Goal: Obtain resource: Download file/media

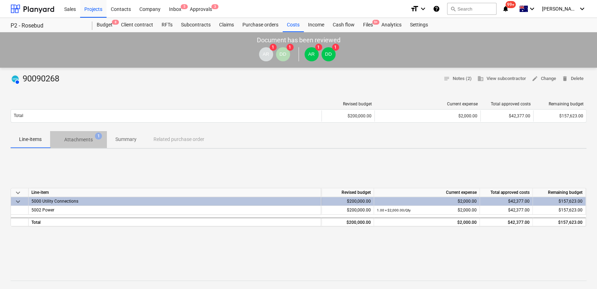
click at [79, 141] on p "Attachments" at bounding box center [78, 139] width 29 height 7
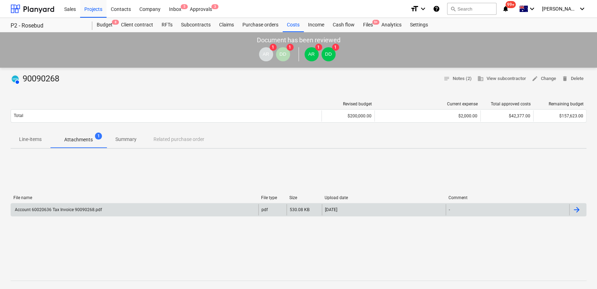
click at [69, 208] on div "Account 60020636 Tax Invoice 90090268.pdf" at bounding box center [58, 209] width 88 height 5
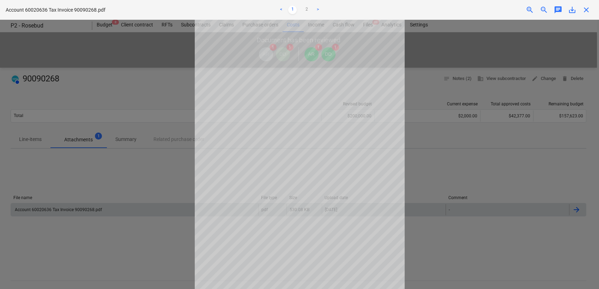
click at [449, 50] on div at bounding box center [299, 155] width 599 height 270
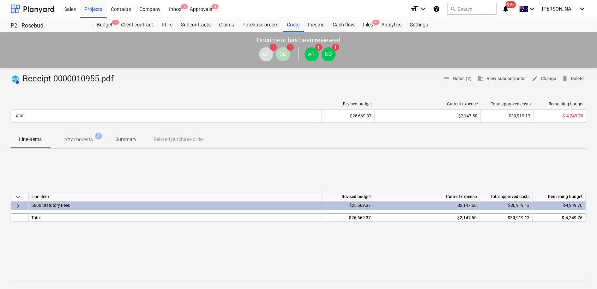
click at [76, 140] on p "Attachments" at bounding box center [78, 139] width 29 height 7
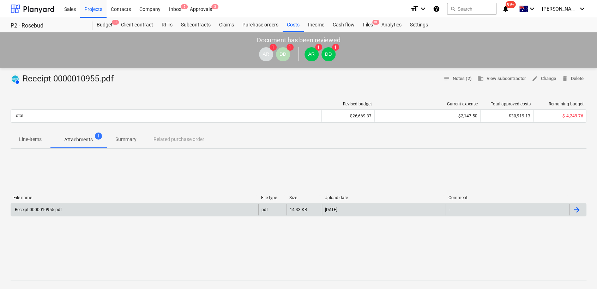
click at [40, 207] on div "Receipt 0000010955.pdf" at bounding box center [38, 209] width 48 height 5
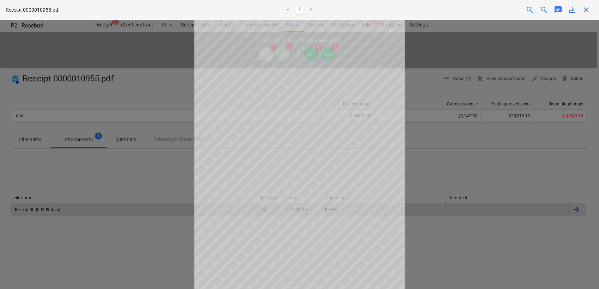
click at [427, 183] on div at bounding box center [299, 155] width 599 height 270
click at [141, 181] on div at bounding box center [299, 155] width 599 height 270
click at [438, 42] on div at bounding box center [299, 155] width 599 height 270
click at [78, 143] on div at bounding box center [299, 155] width 599 height 270
click at [130, 180] on div at bounding box center [299, 155] width 599 height 270
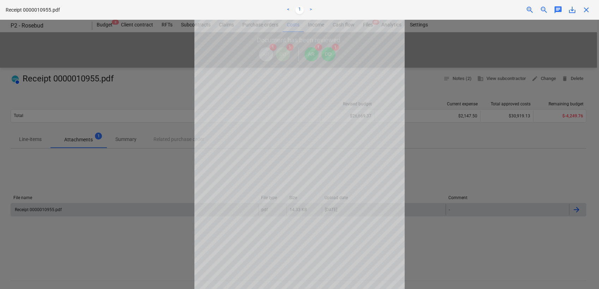
click at [473, 62] on div at bounding box center [299, 155] width 599 height 270
click at [102, 190] on div at bounding box center [299, 155] width 599 height 270
click at [435, 242] on div at bounding box center [299, 155] width 599 height 270
click at [583, 12] on span "close" at bounding box center [586, 10] width 8 height 8
